Goal: Information Seeking & Learning: Understand process/instructions

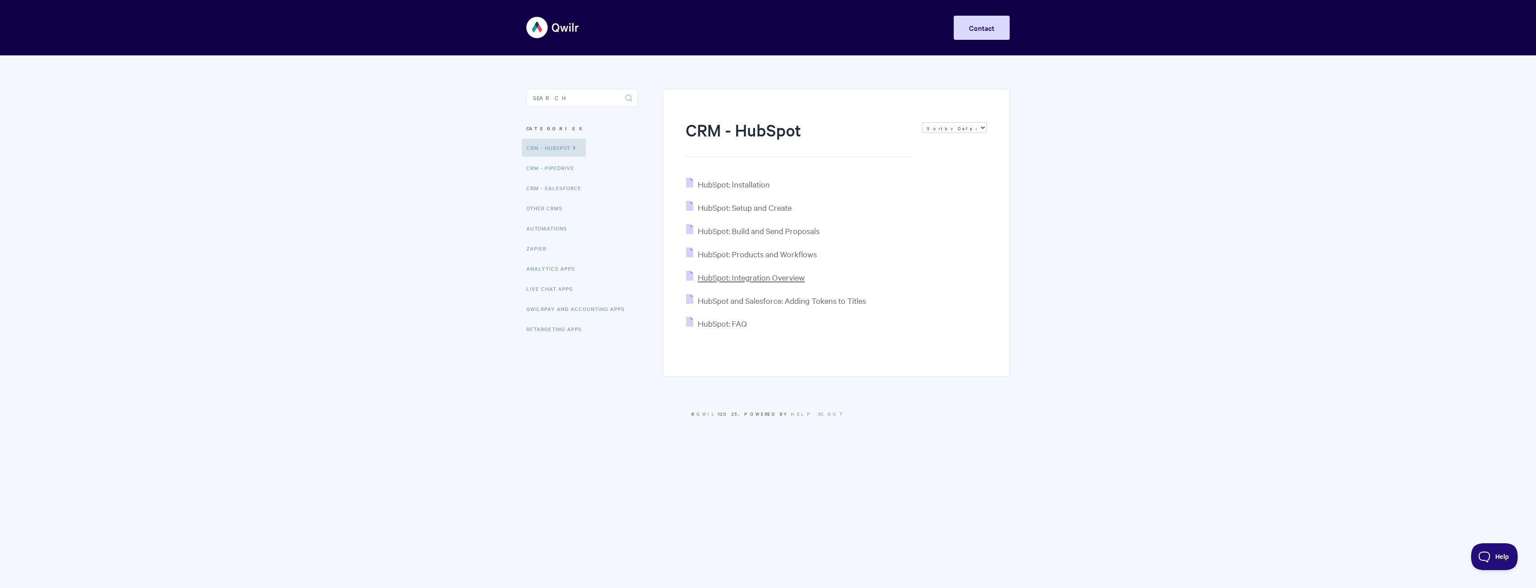
click at [738, 278] on span "HubSpot: Integration Overview" at bounding box center [751, 277] width 107 height 10
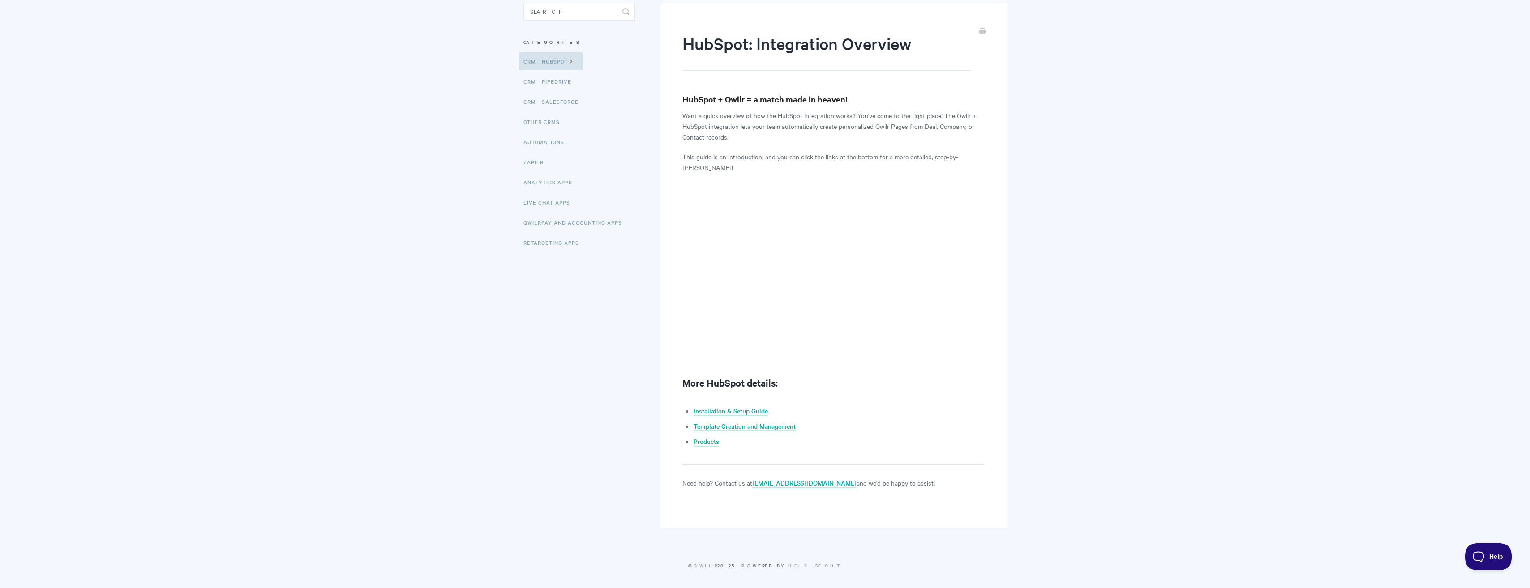
scroll to position [90, 0]
click at [740, 406] on link "Installation & Setup Guide" at bounding box center [730, 407] width 74 height 10
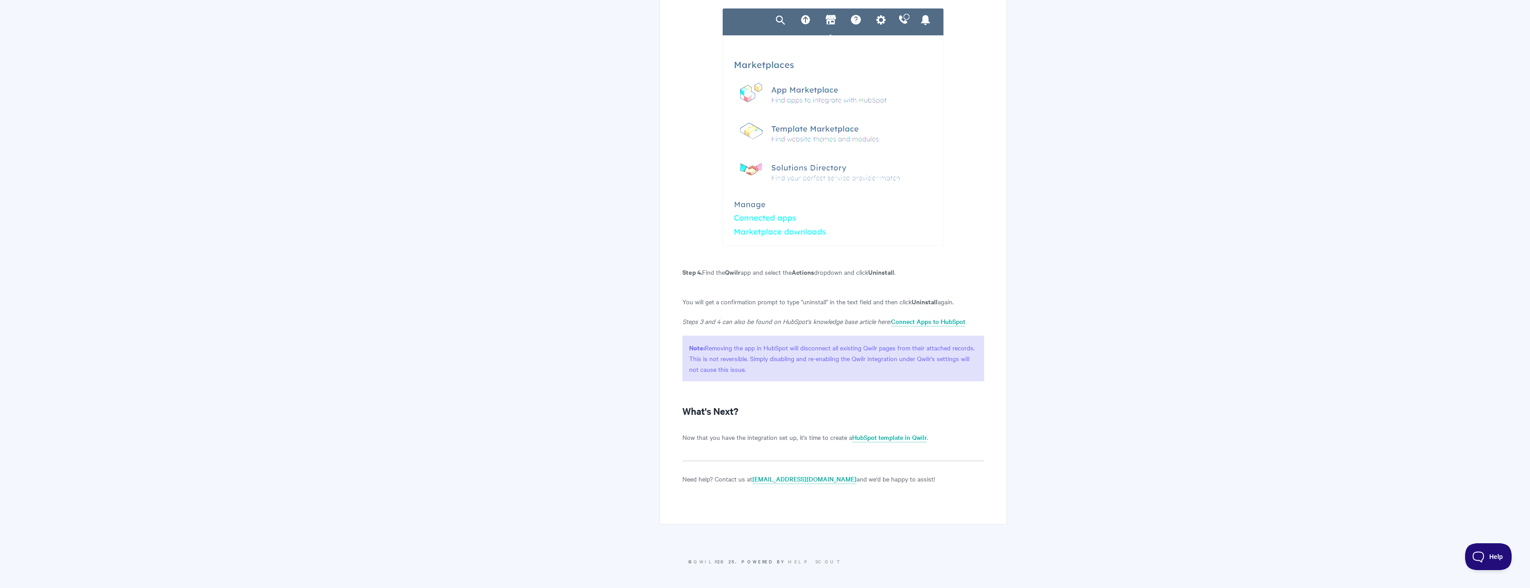
scroll to position [1973, 0]
click at [904, 440] on link "HubSpot template in Qwilr" at bounding box center [889, 438] width 75 height 10
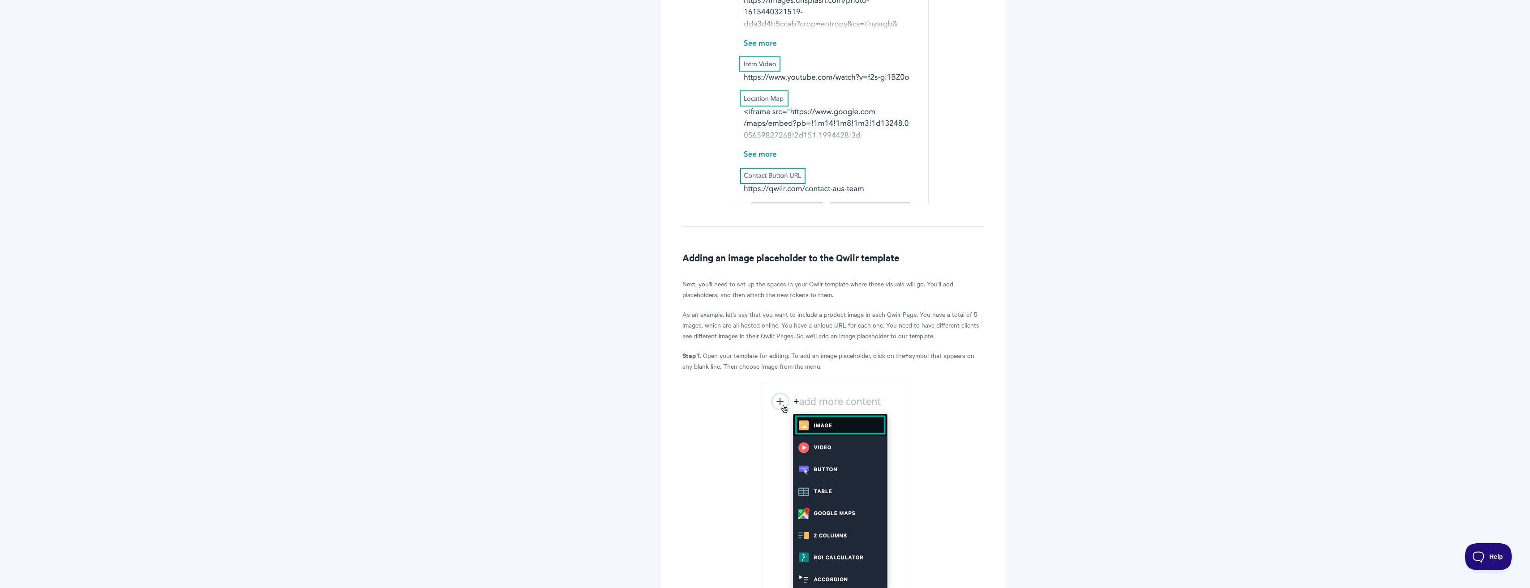
scroll to position [4835, 0]
